Goal: Task Accomplishment & Management: Manage account settings

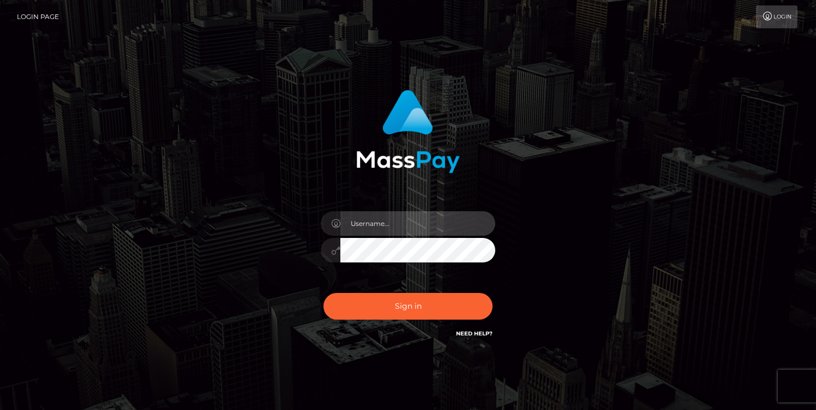
click at [365, 223] on input "text" at bounding box center [417, 224] width 155 height 25
type input "mjones.nvisionu"
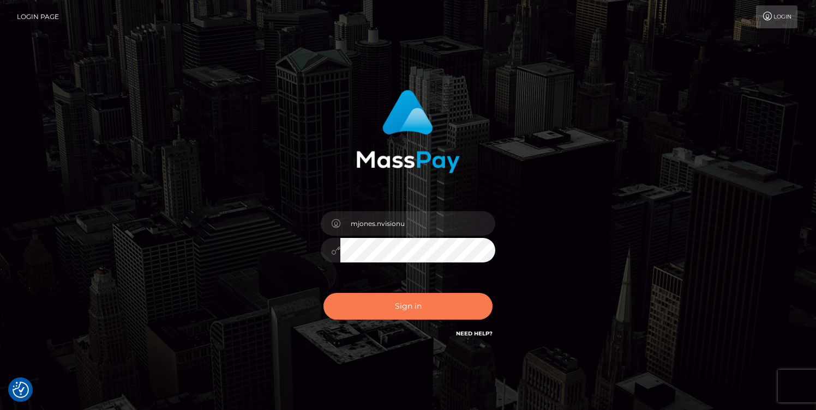
click at [433, 309] on button "Sign in" at bounding box center [407, 306] width 169 height 27
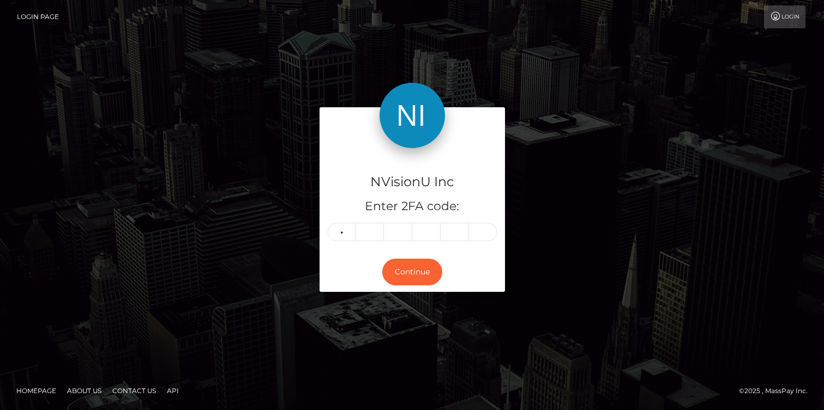
type input "1"
type input "4"
type input "1"
type input "8"
type input "4"
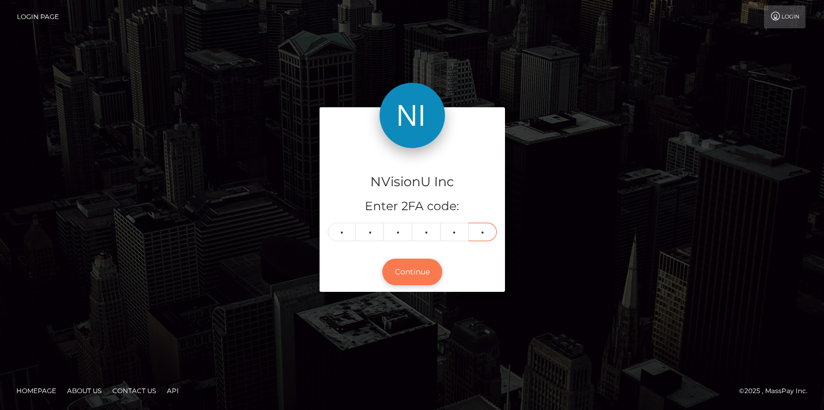
type input "5"
click at [430, 270] on button "Continue" at bounding box center [412, 272] width 60 height 27
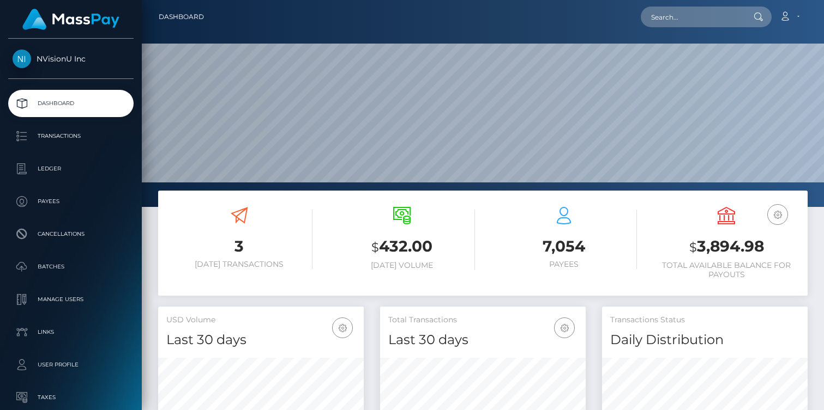
scroll to position [194, 206]
